Goal: Task Accomplishment & Management: Use online tool/utility

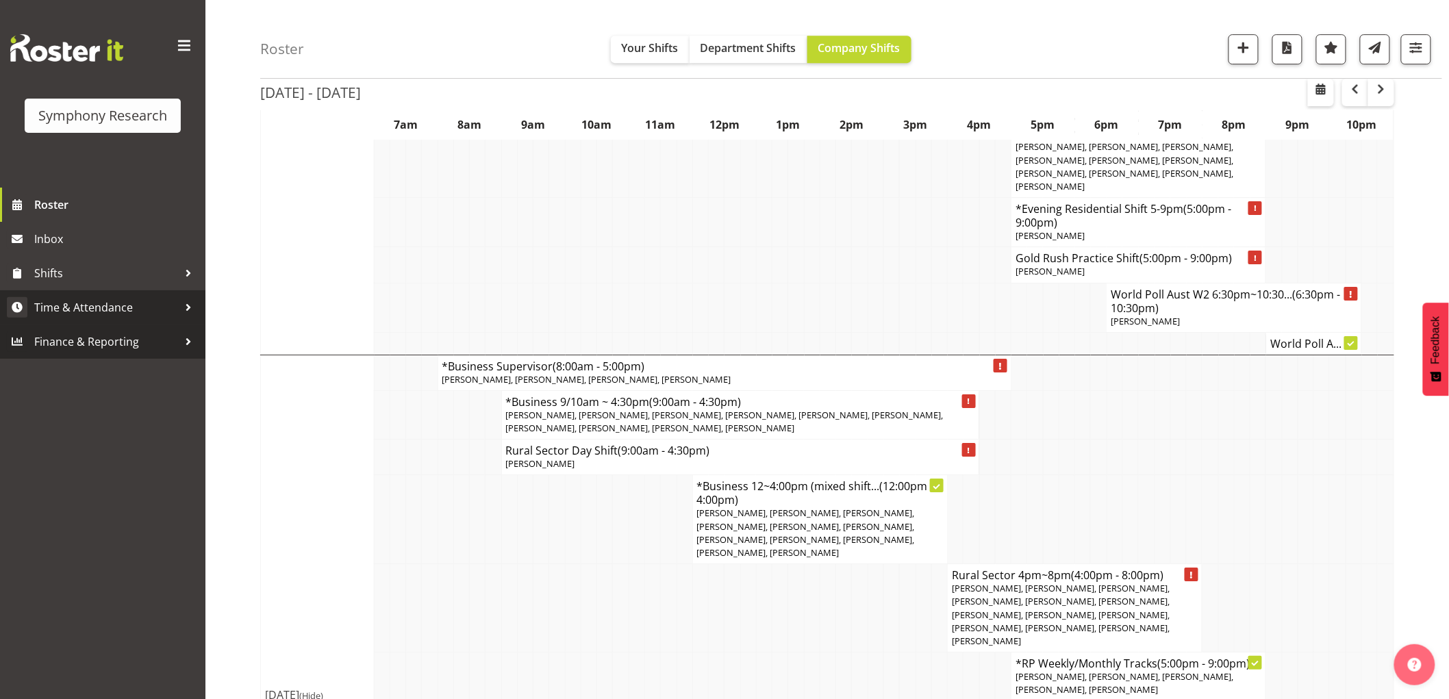
scroll to position [1829, 0]
click at [106, 312] on span "Time & Attendance" at bounding box center [106, 307] width 144 height 21
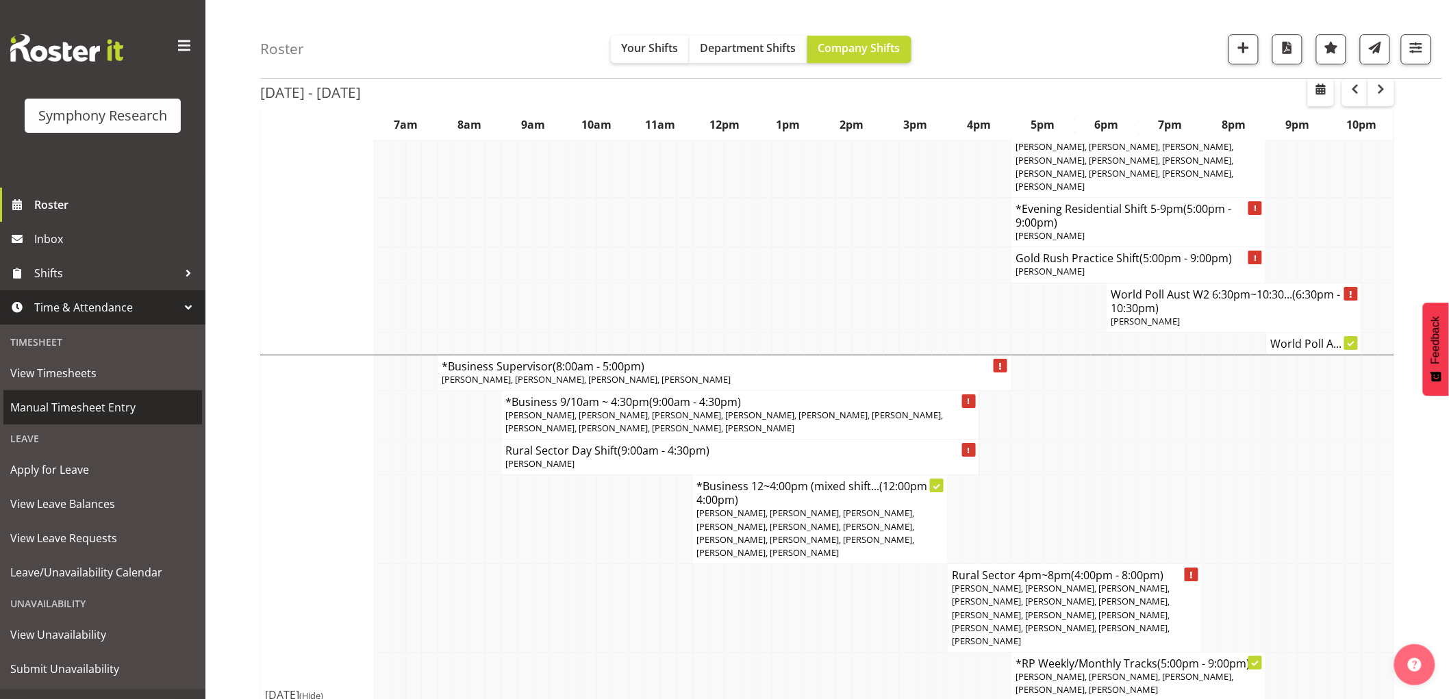
click at [117, 406] on span "Manual Timesheet Entry" at bounding box center [102, 407] width 185 height 21
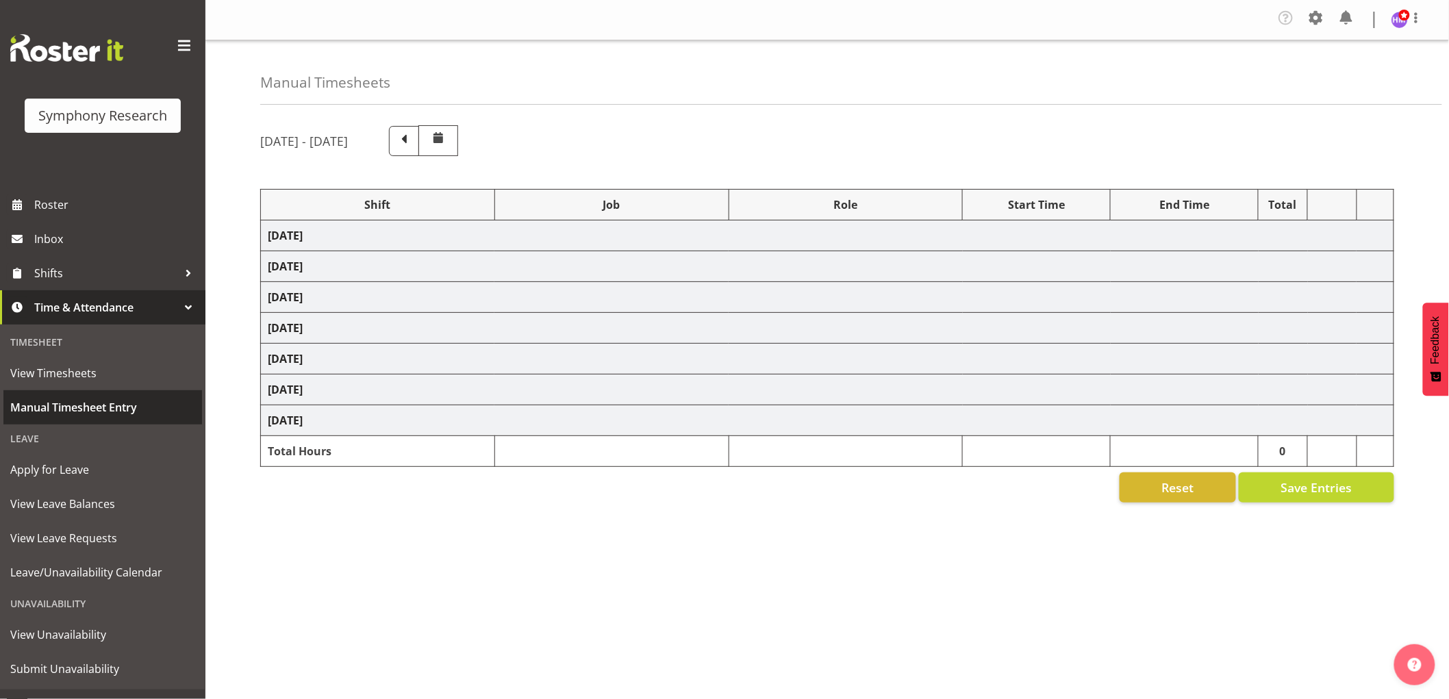
select select "1607"
select select "743"
select select "1607"
select select "10499"
select select "1607"
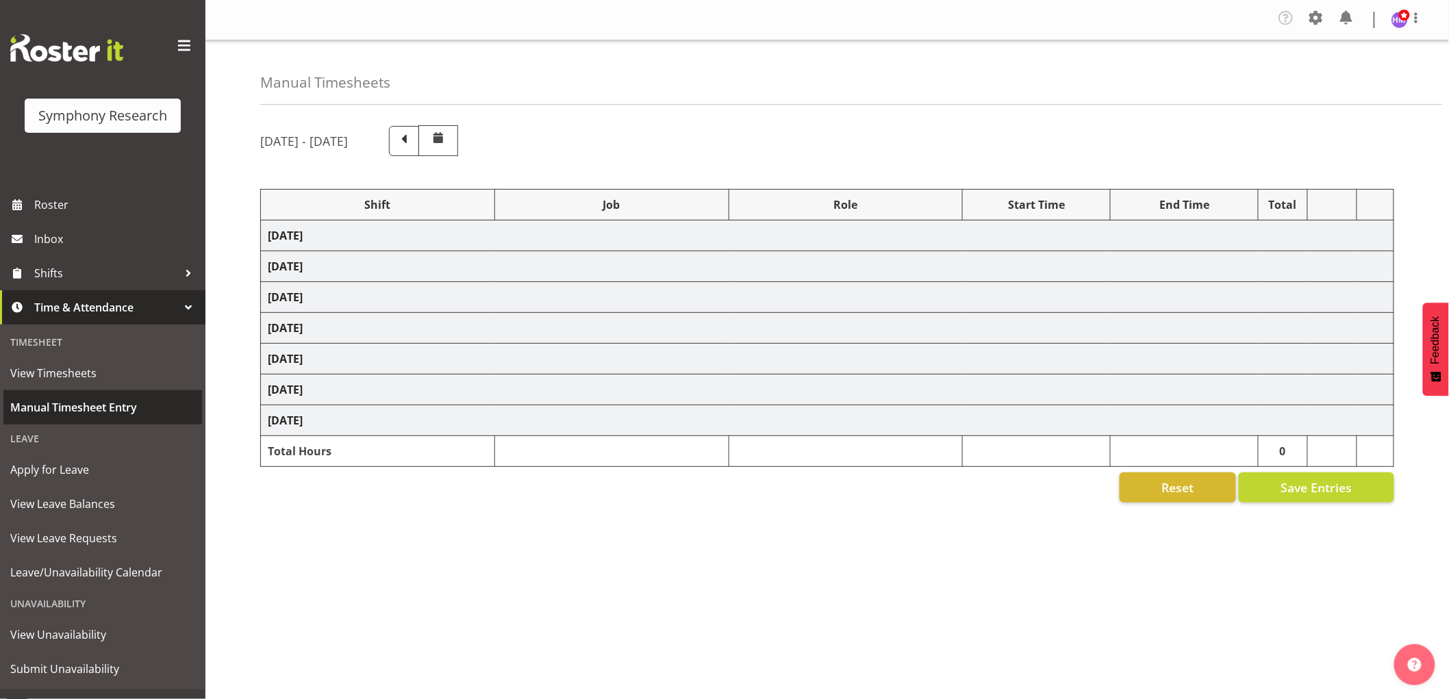
select select "10527"
select select "1607"
select select "10587"
select select "1607"
select select "2379"
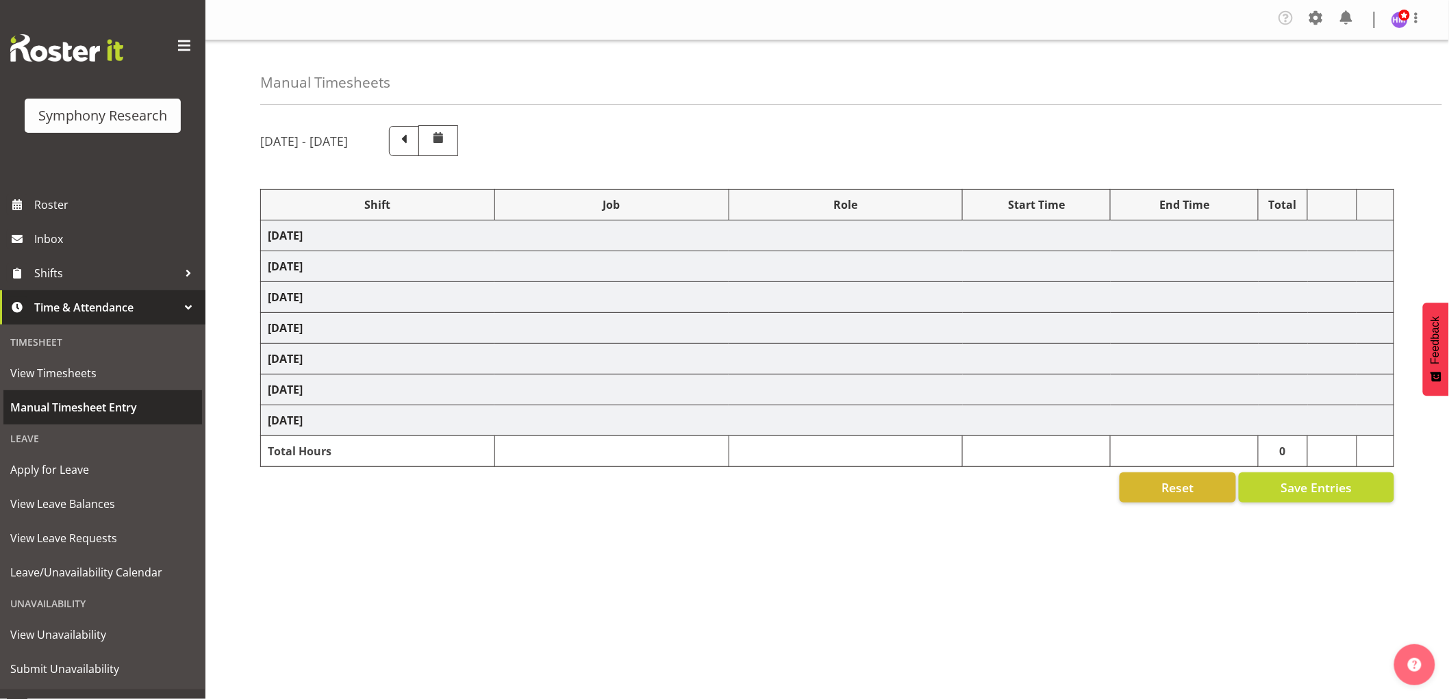
select select "1607"
select select "10587"
select select "1607"
select select "10587"
select select "1607"
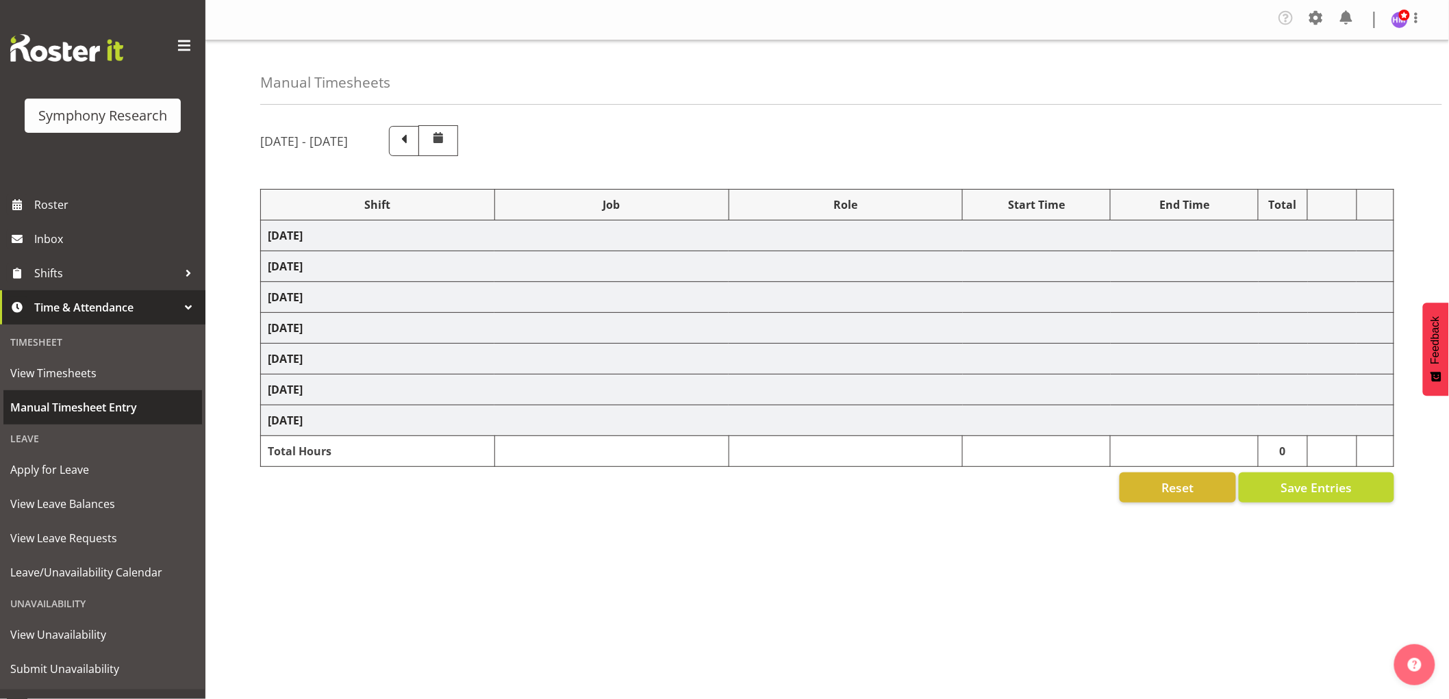
select select "743"
select select "1607"
select select "2379"
select select "67675"
select select "7759"
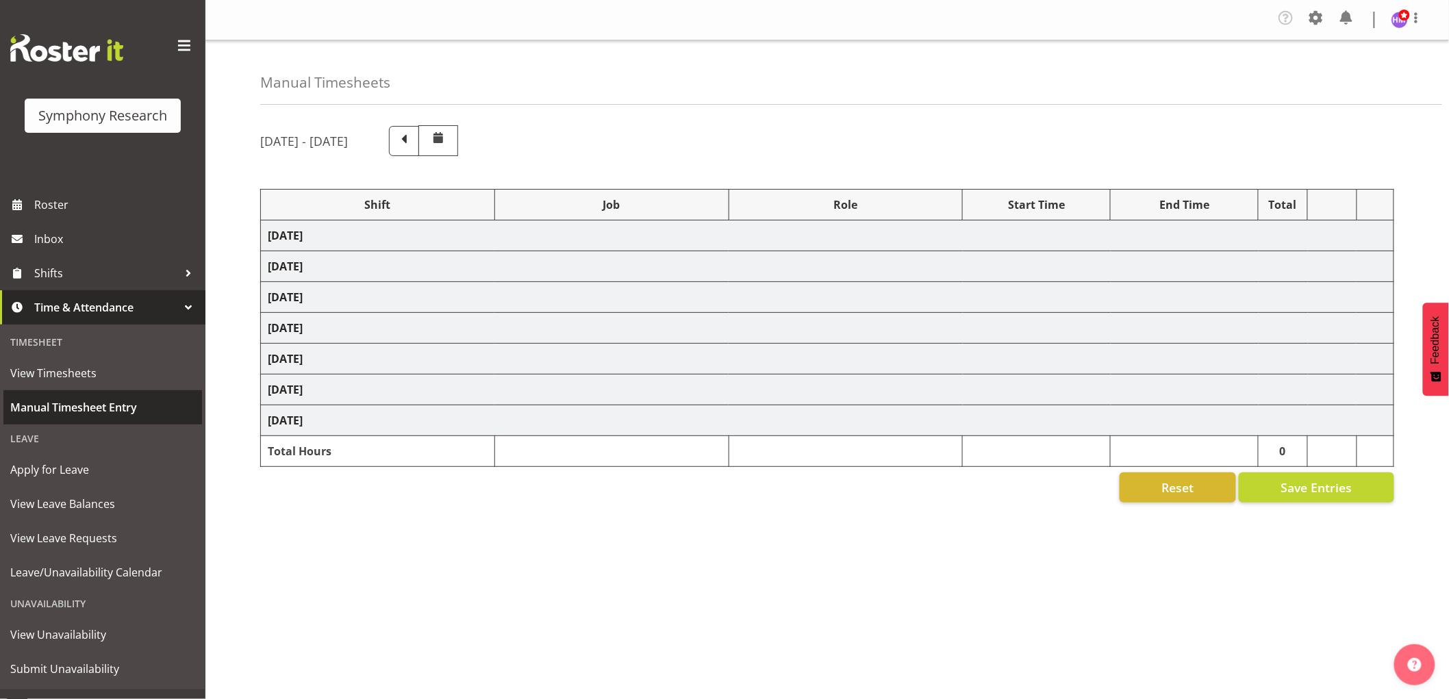
select select "47"
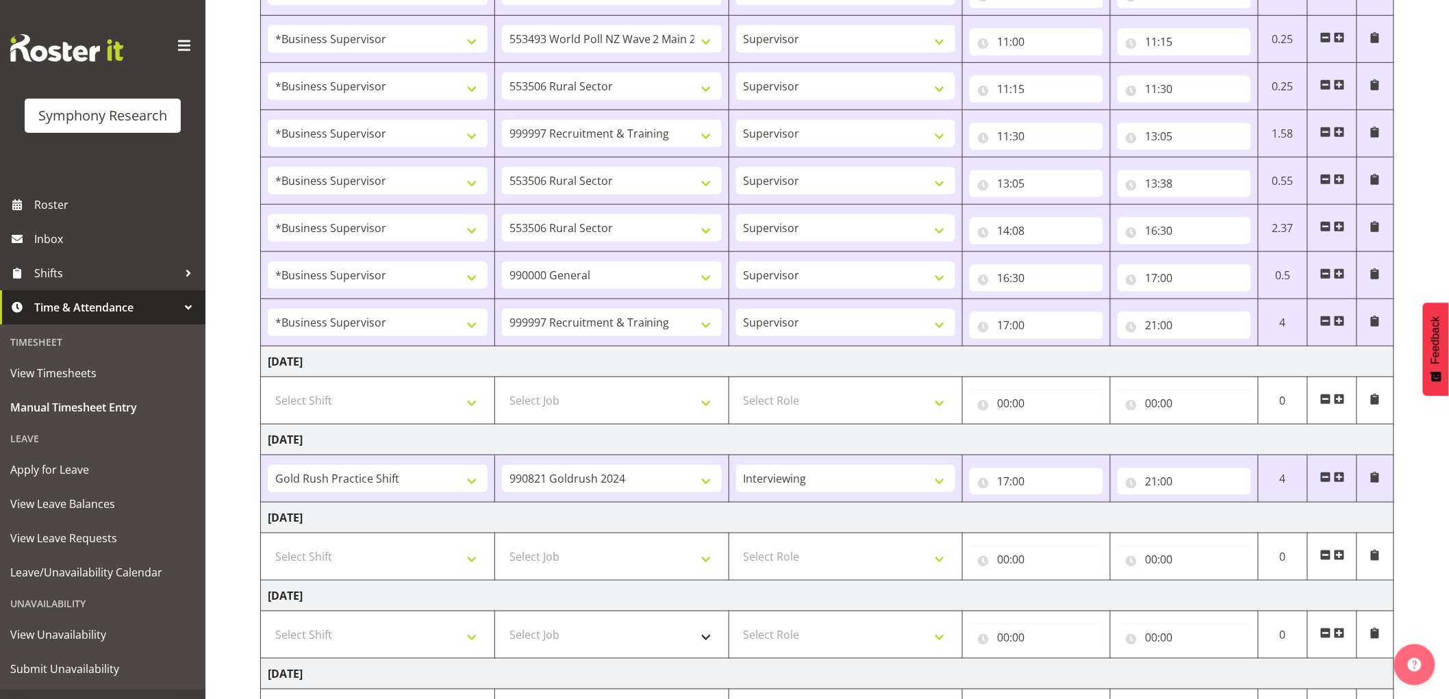
scroll to position [456, 0]
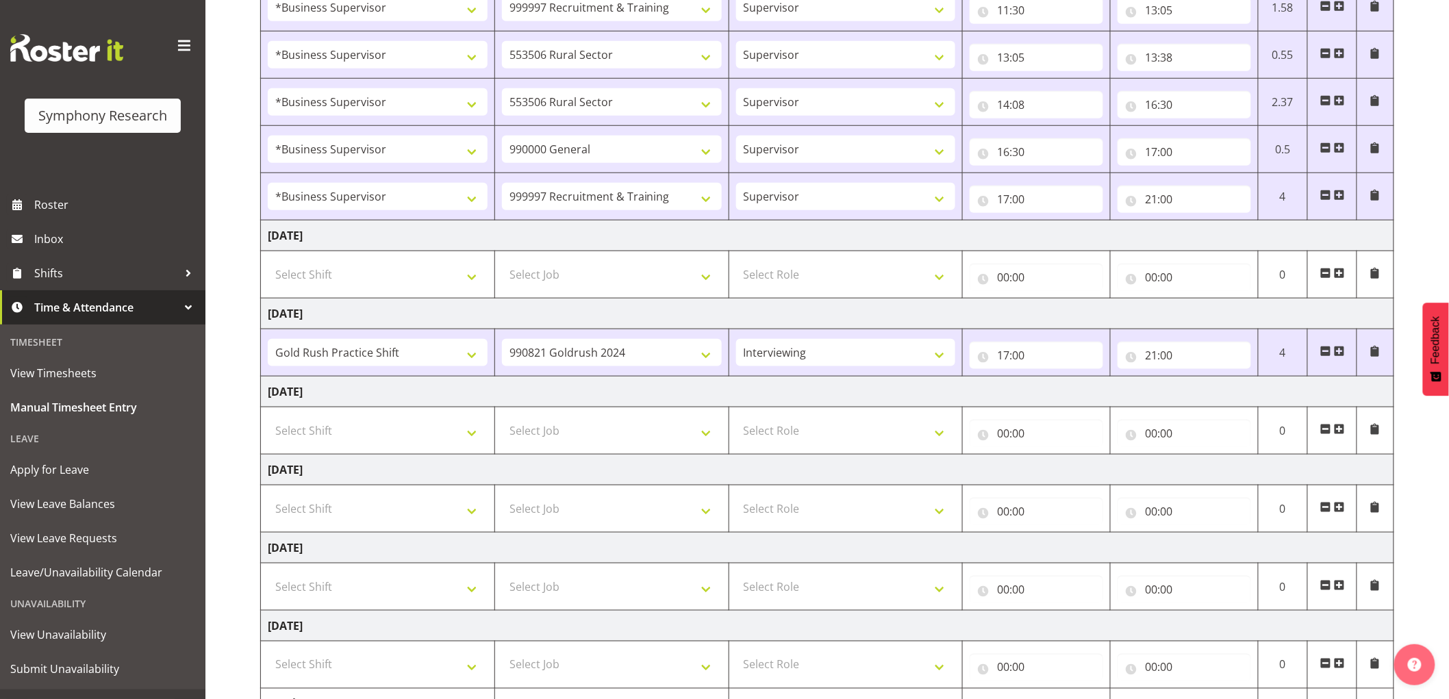
click at [1323, 350] on span at bounding box center [1326, 351] width 11 height 11
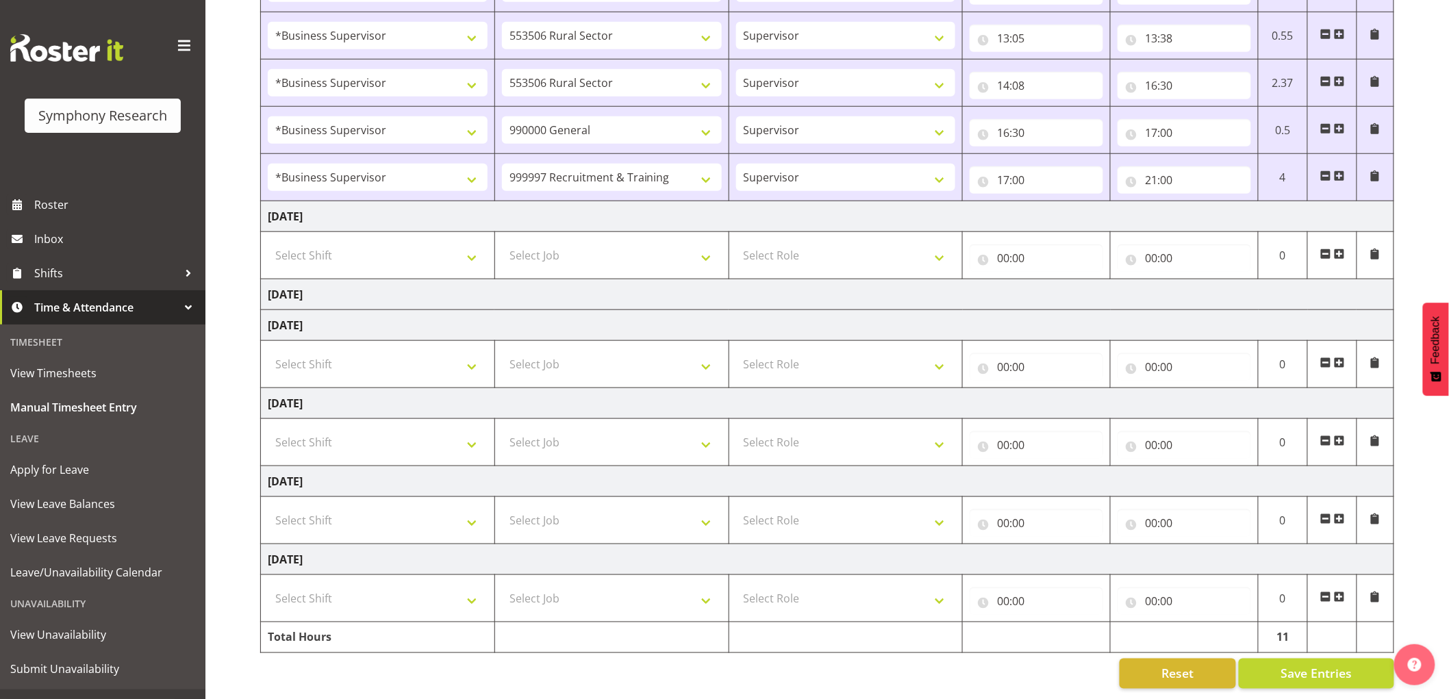
scroll to position [489, 0]
click at [1322, 666] on span "Save Entries" at bounding box center [1316, 674] width 71 height 18
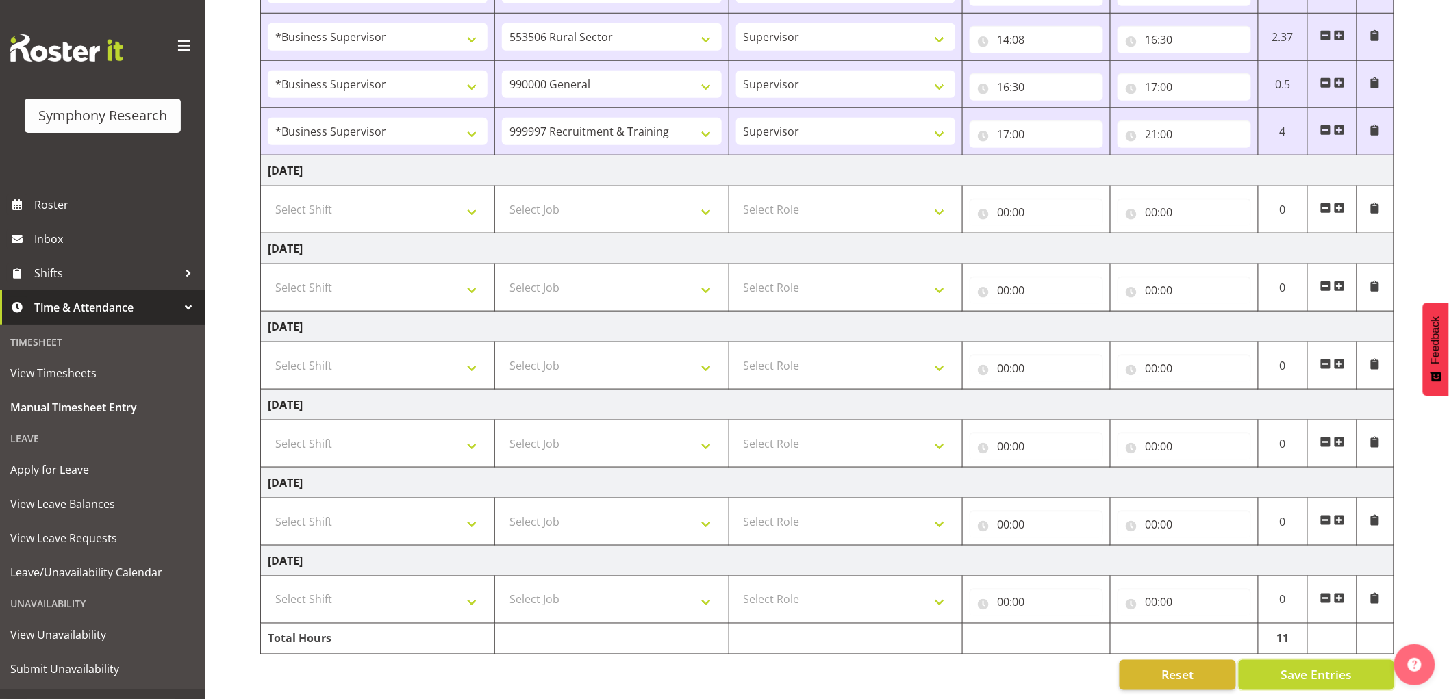
scroll to position [536, 0]
click at [1290, 665] on span "Save Entries" at bounding box center [1316, 674] width 71 height 18
